Goal: Task Accomplishment & Management: Use online tool/utility

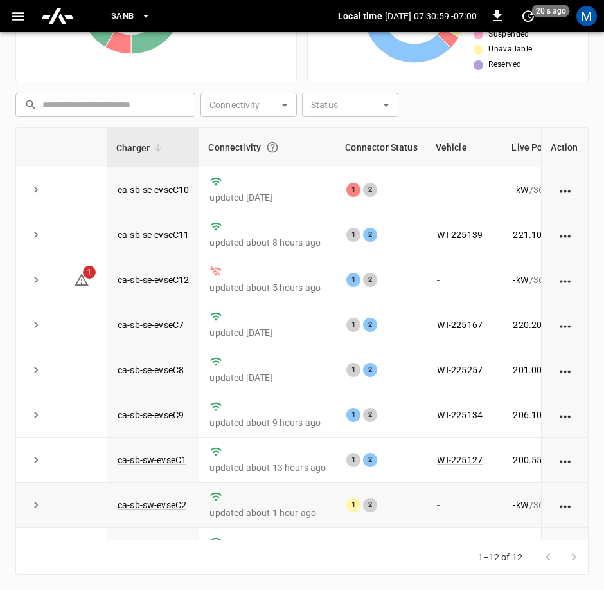
scroll to position [183, 0]
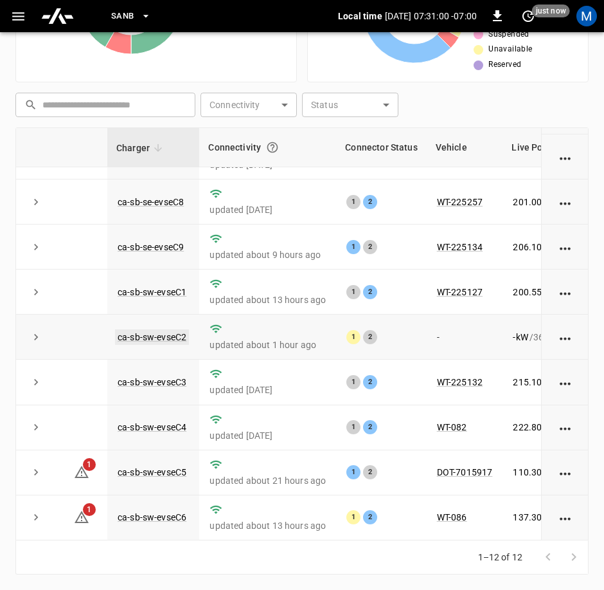
click at [146, 329] on link "ca-sb-sw-evseC2" at bounding box center [152, 336] width 74 height 15
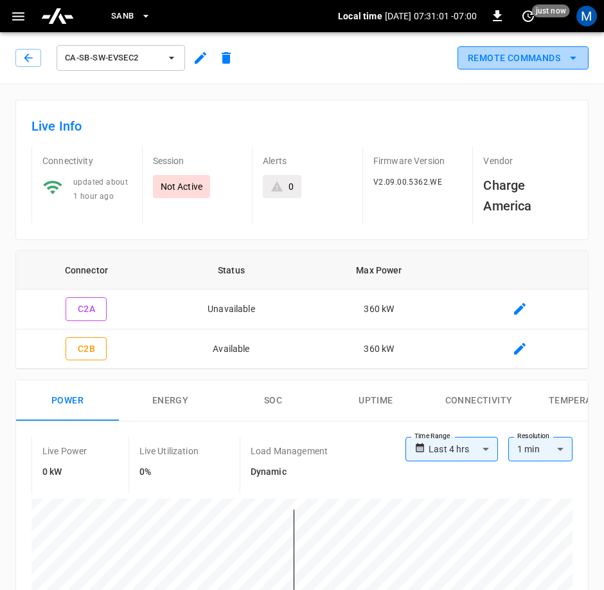
click at [547, 59] on button "Remote Commands" at bounding box center [523, 58] width 131 height 24
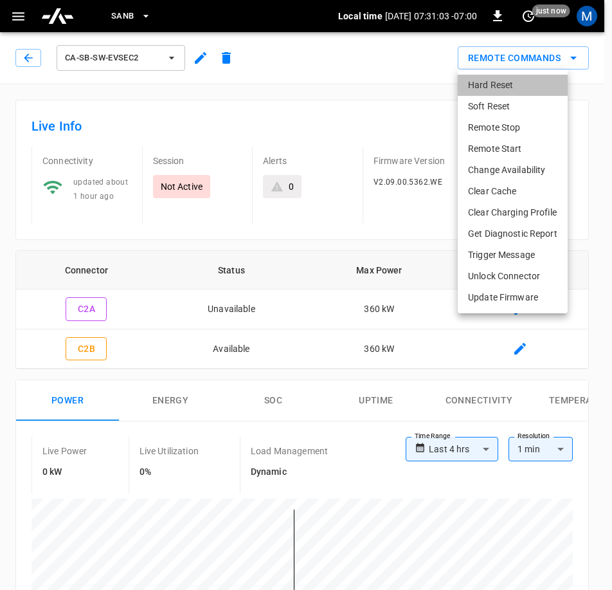
click at [507, 83] on li "Hard Reset" at bounding box center [513, 85] width 110 height 21
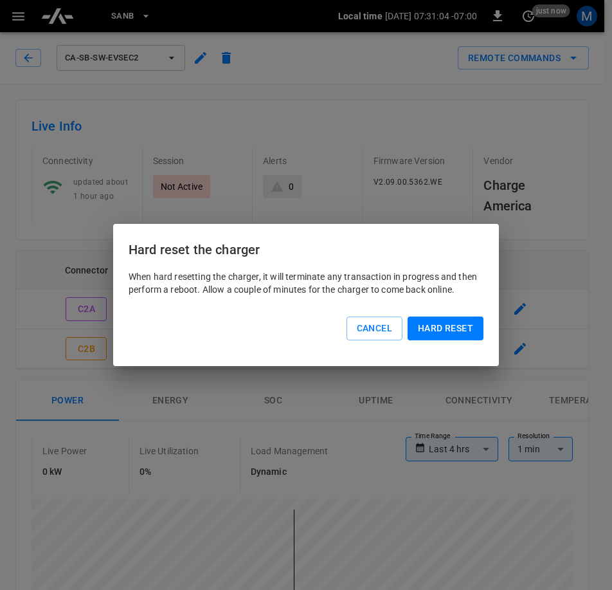
click at [431, 330] on button "Hard reset" at bounding box center [446, 328] width 76 height 24
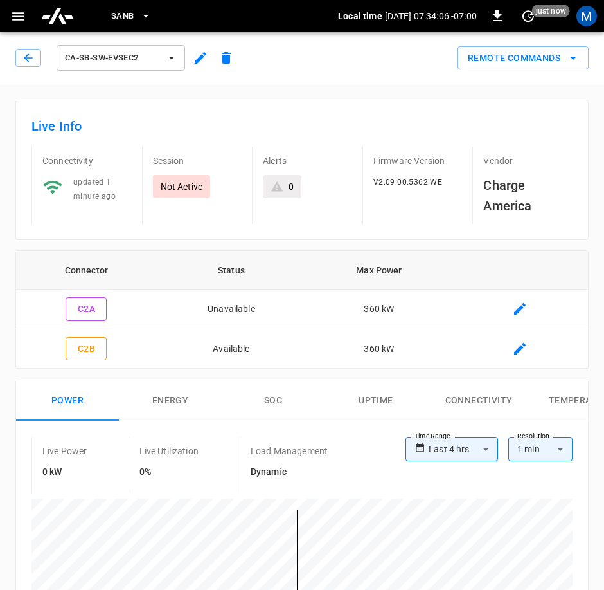
click at [41, 59] on div "ca-sb-sw-evseC2" at bounding box center [127, 57] width 224 height 31
click at [32, 62] on icon "button" at bounding box center [28, 57] width 13 height 13
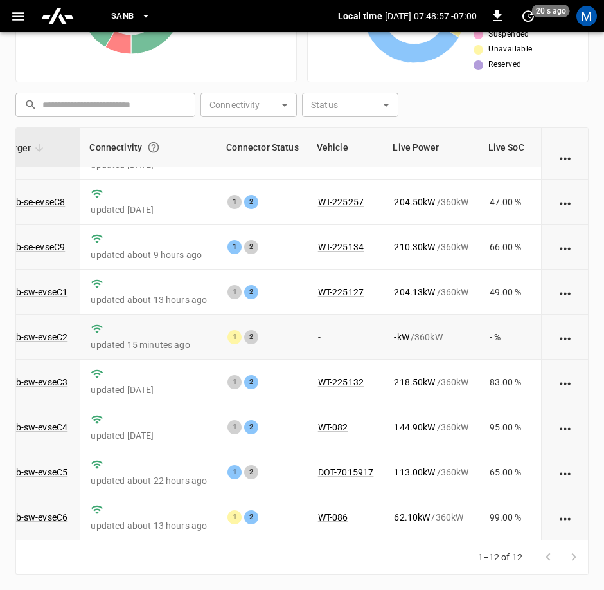
scroll to position [0, 119]
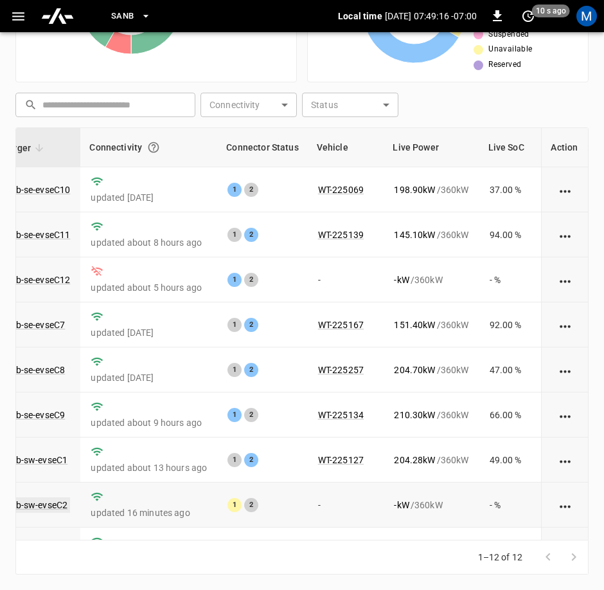
click at [32, 507] on link "ca-sb-sw-evseC2" at bounding box center [33, 504] width 74 height 15
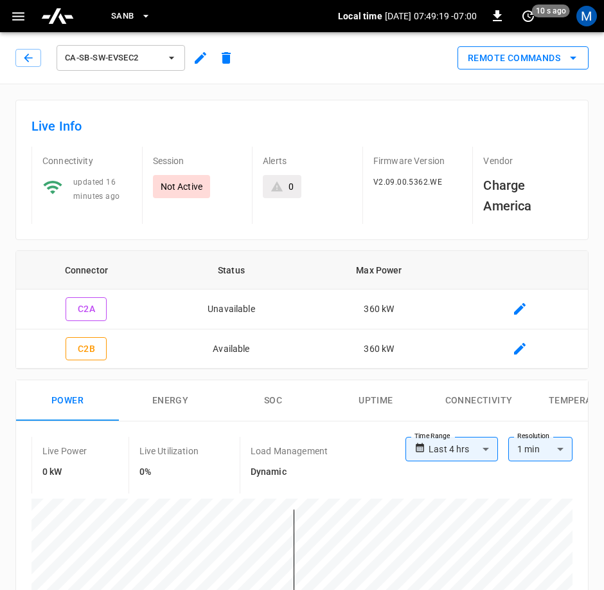
click at [558, 66] on button "Remote Commands" at bounding box center [523, 58] width 131 height 24
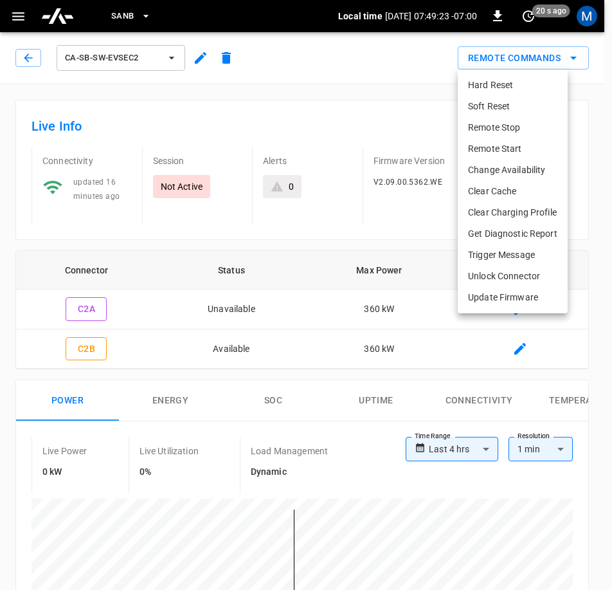
click at [372, 78] on div at bounding box center [306, 295] width 612 height 590
